Goal: Find specific page/section: Find specific page/section

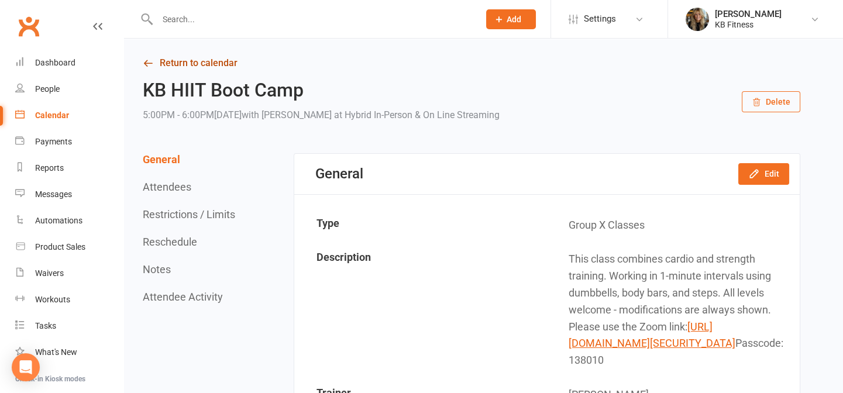
click at [199, 61] on link "Return to calendar" at bounding box center [471, 63] width 657 height 16
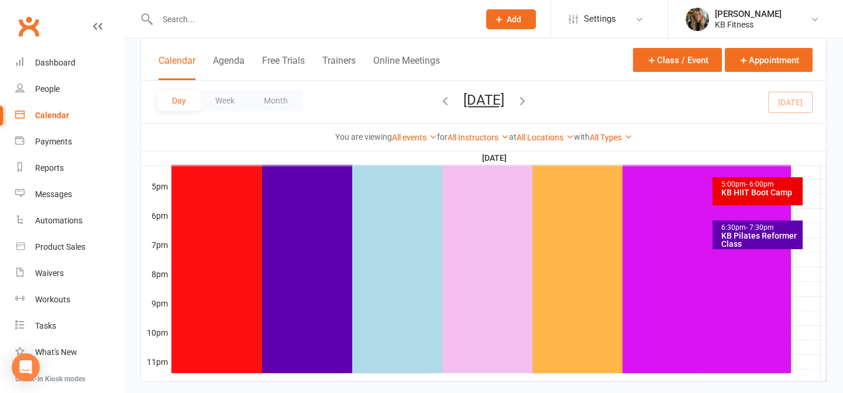
scroll to position [577, 0]
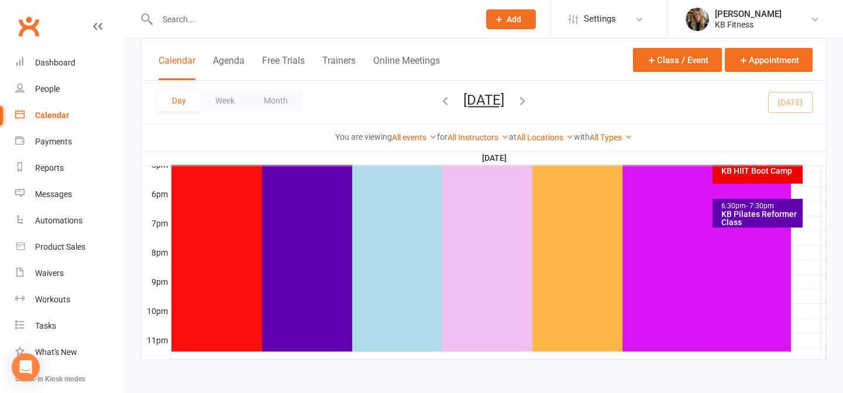
click at [726, 217] on div "KB Pilates Reformer Class" at bounding box center [761, 218] width 80 height 16
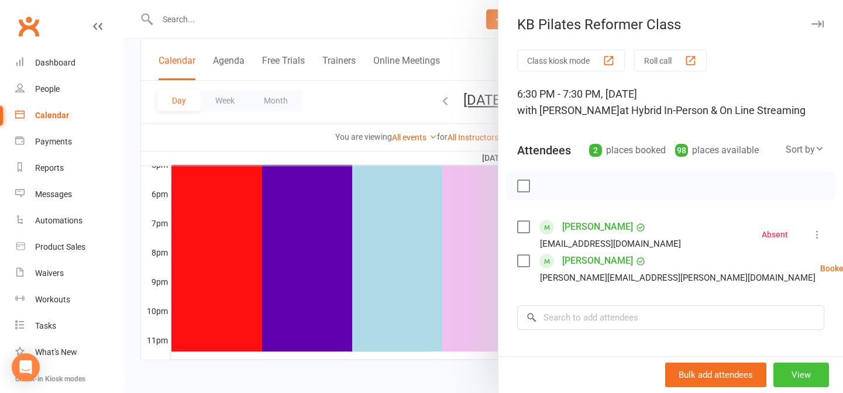
click at [788, 374] on button "View" at bounding box center [801, 375] width 56 height 25
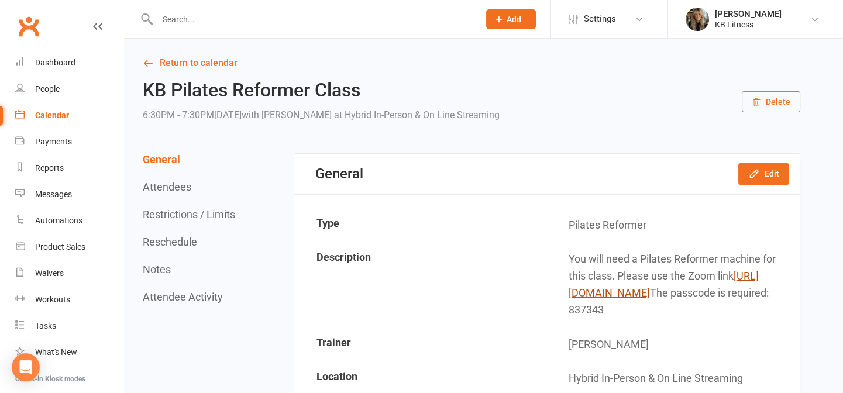
click at [613, 292] on link "[URL][DOMAIN_NAME]" at bounding box center [663, 284] width 190 height 29
click at [218, 58] on link "Return to calendar" at bounding box center [471, 63] width 657 height 16
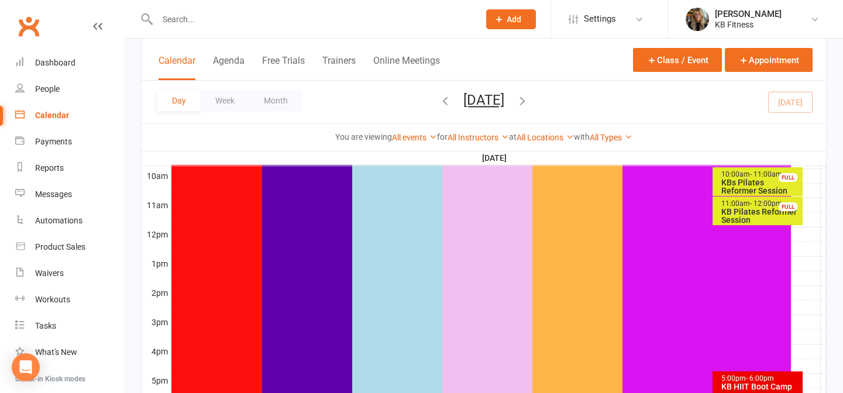
scroll to position [478, 0]
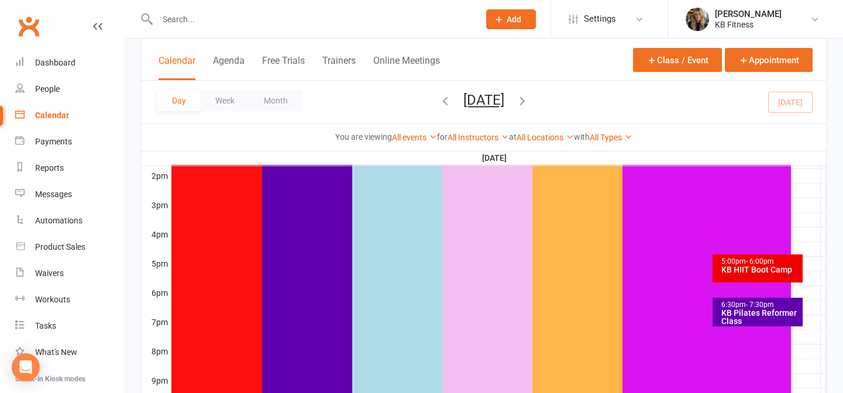
click at [770, 309] on div "KB Pilates Reformer Class" at bounding box center [761, 317] width 80 height 16
